Goal: Task Accomplishment & Management: Complete application form

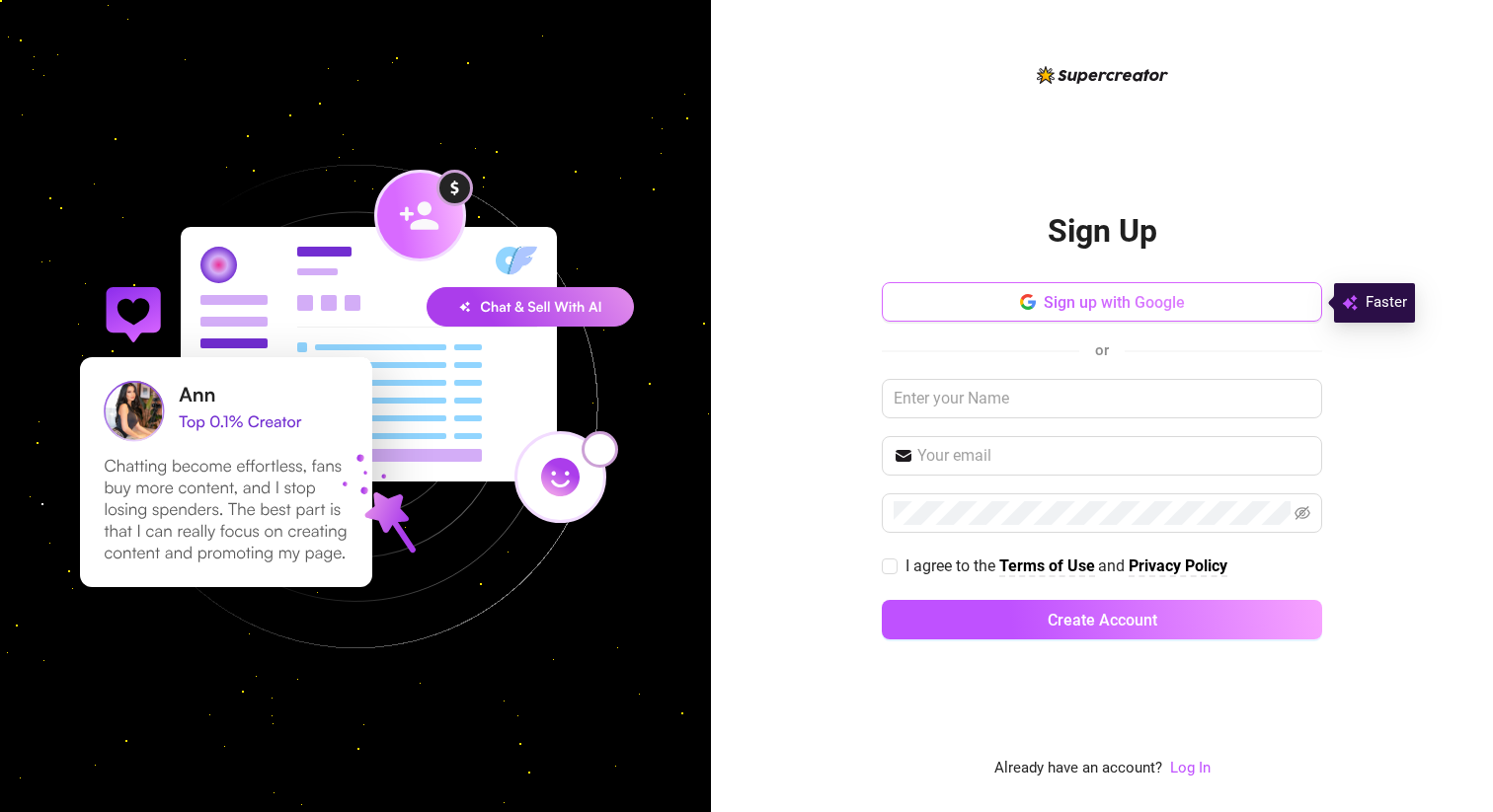
click at [1130, 307] on span "Sign up with Google" at bounding box center [1114, 303] width 141 height 19
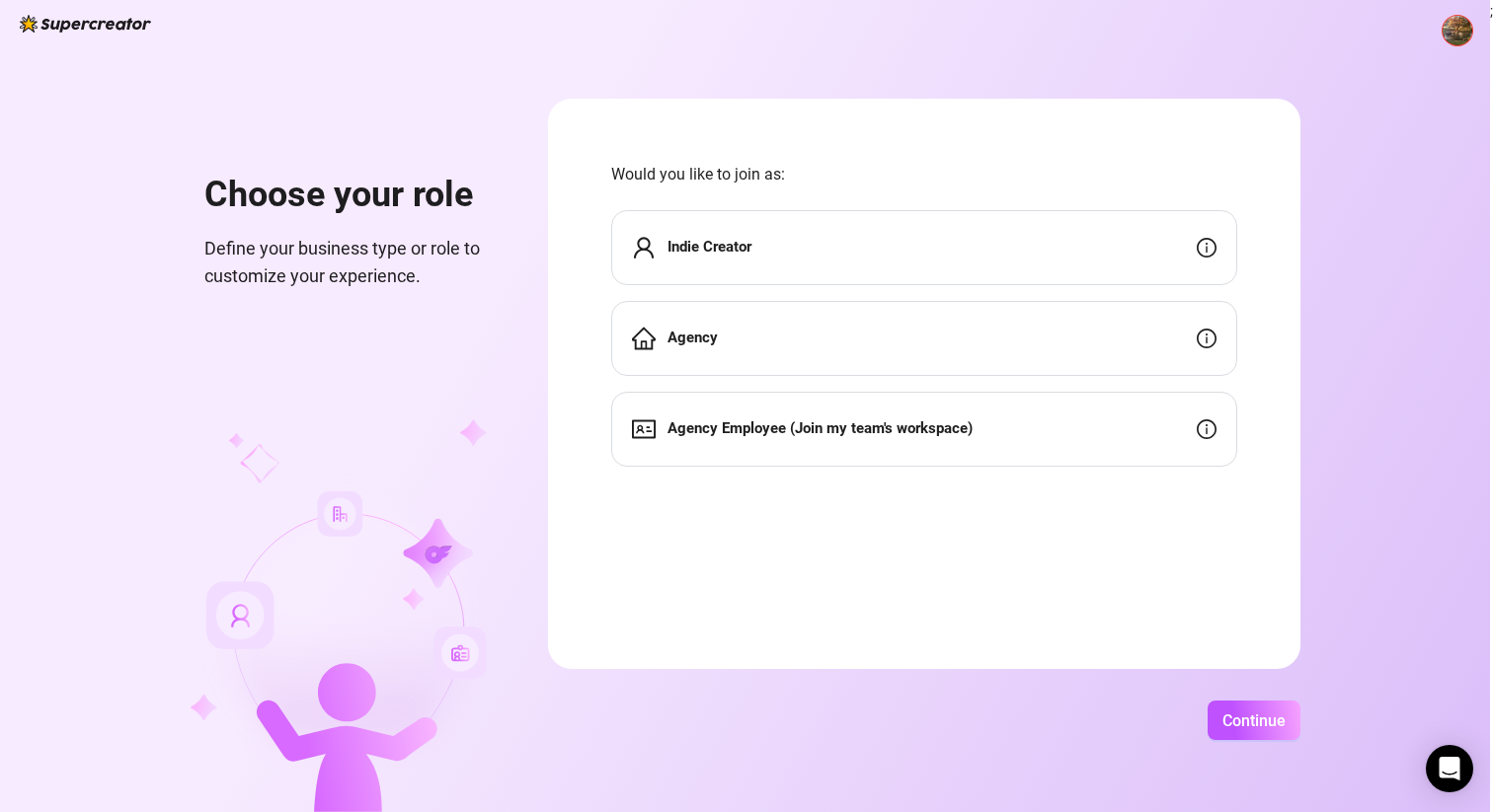
click at [723, 256] on strong "Indie Creator" at bounding box center [710, 247] width 84 height 18
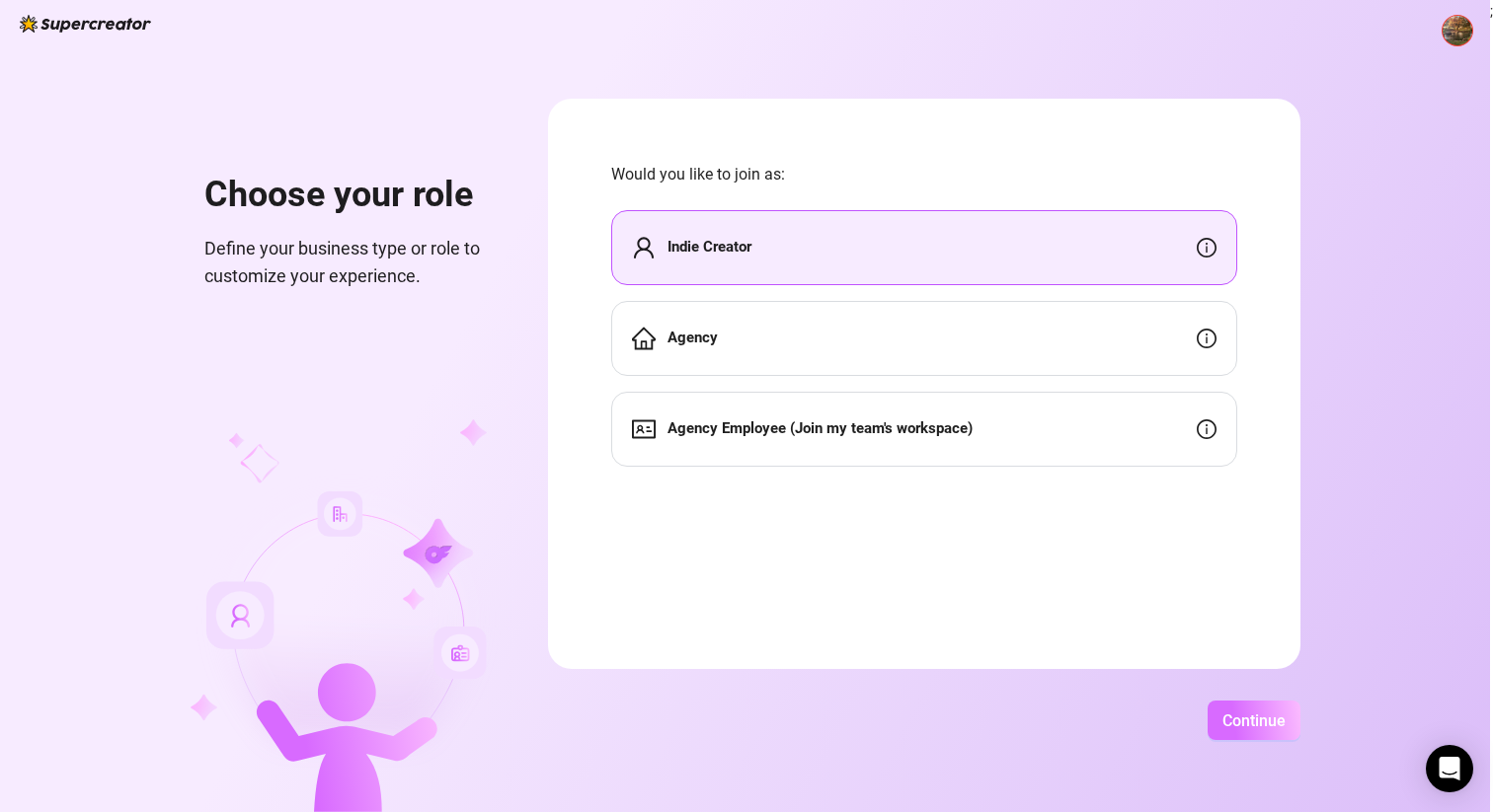
click at [1250, 728] on span "Continue" at bounding box center [1253, 720] width 63 height 19
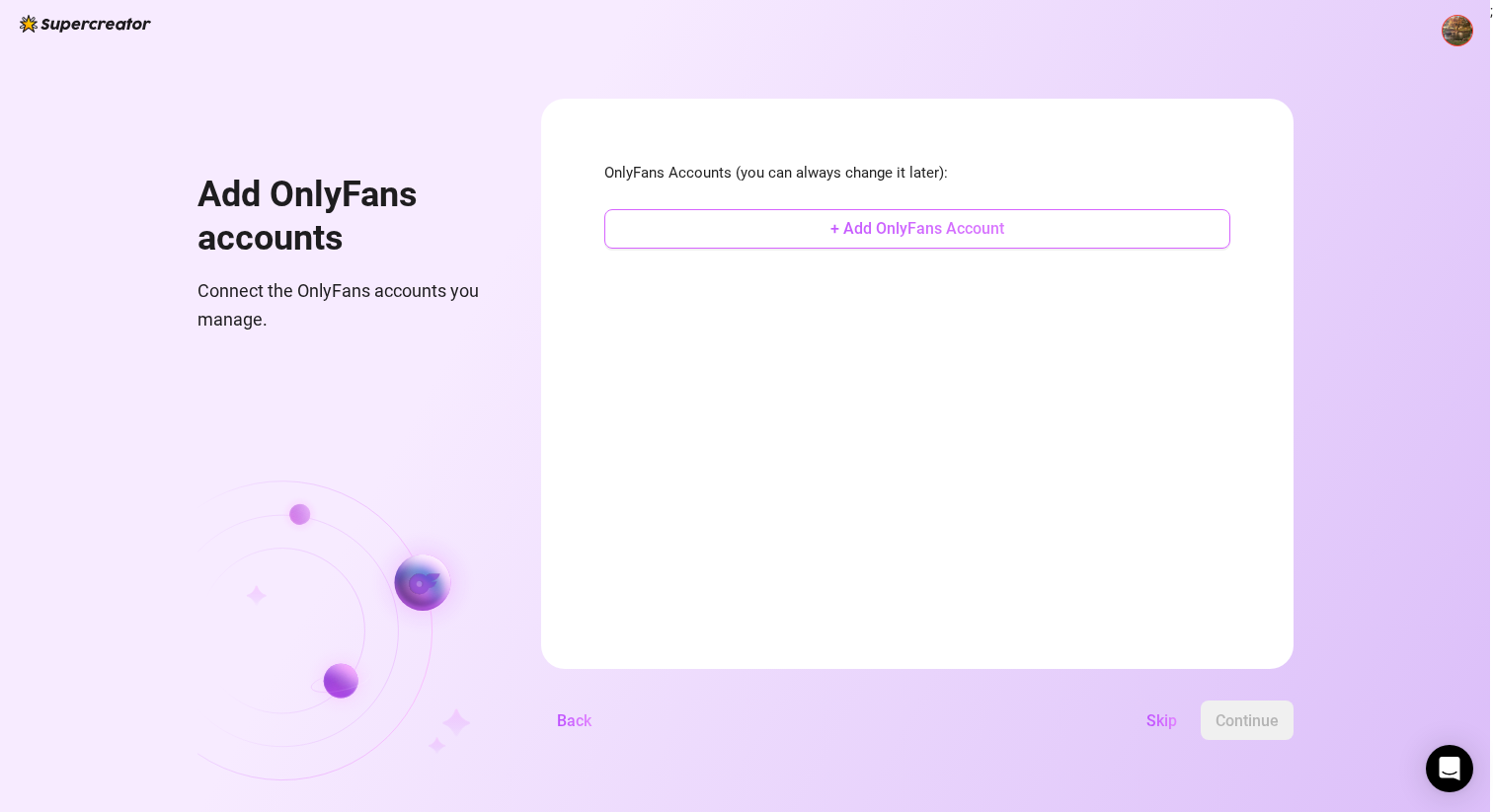
click at [946, 235] on span "+ Add OnlyFans Account" at bounding box center [917, 228] width 174 height 19
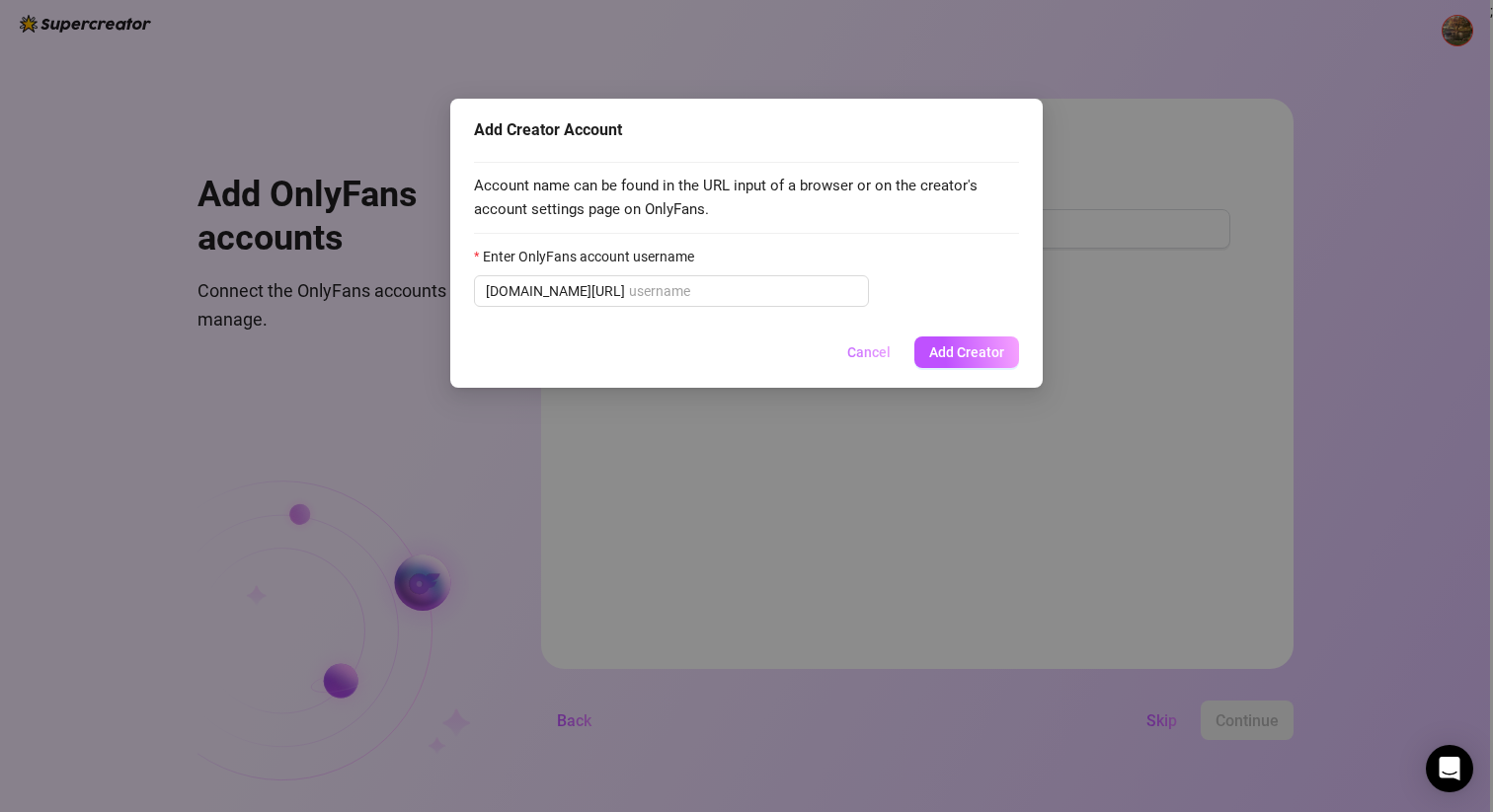
click at [854, 350] on span "Cancel" at bounding box center [869, 352] width 44 height 16
